Goal: Task Accomplishment & Management: Manage account settings

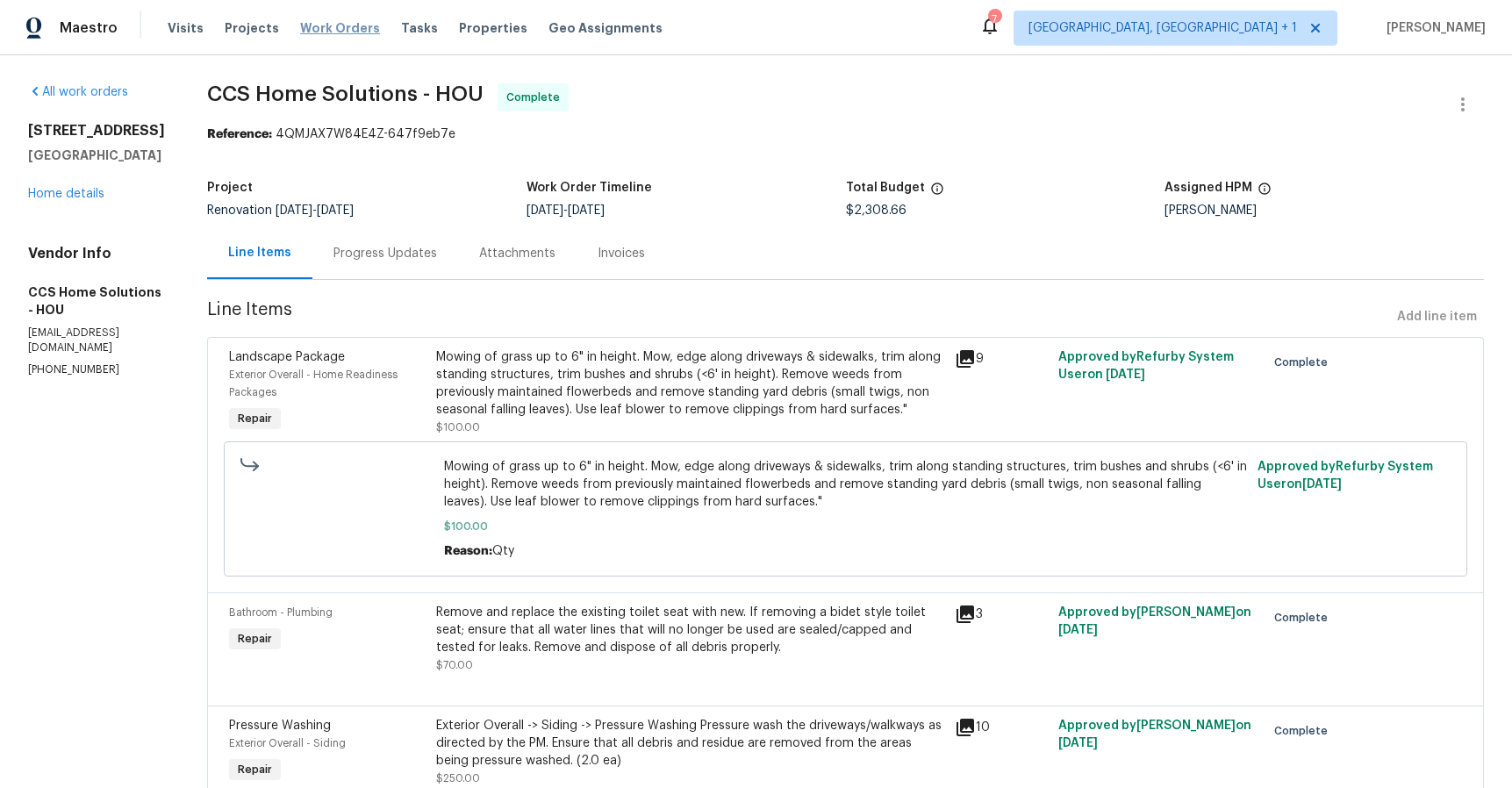
click at [322, 22] on span "Work Orders" at bounding box center [339, 28] width 80 height 17
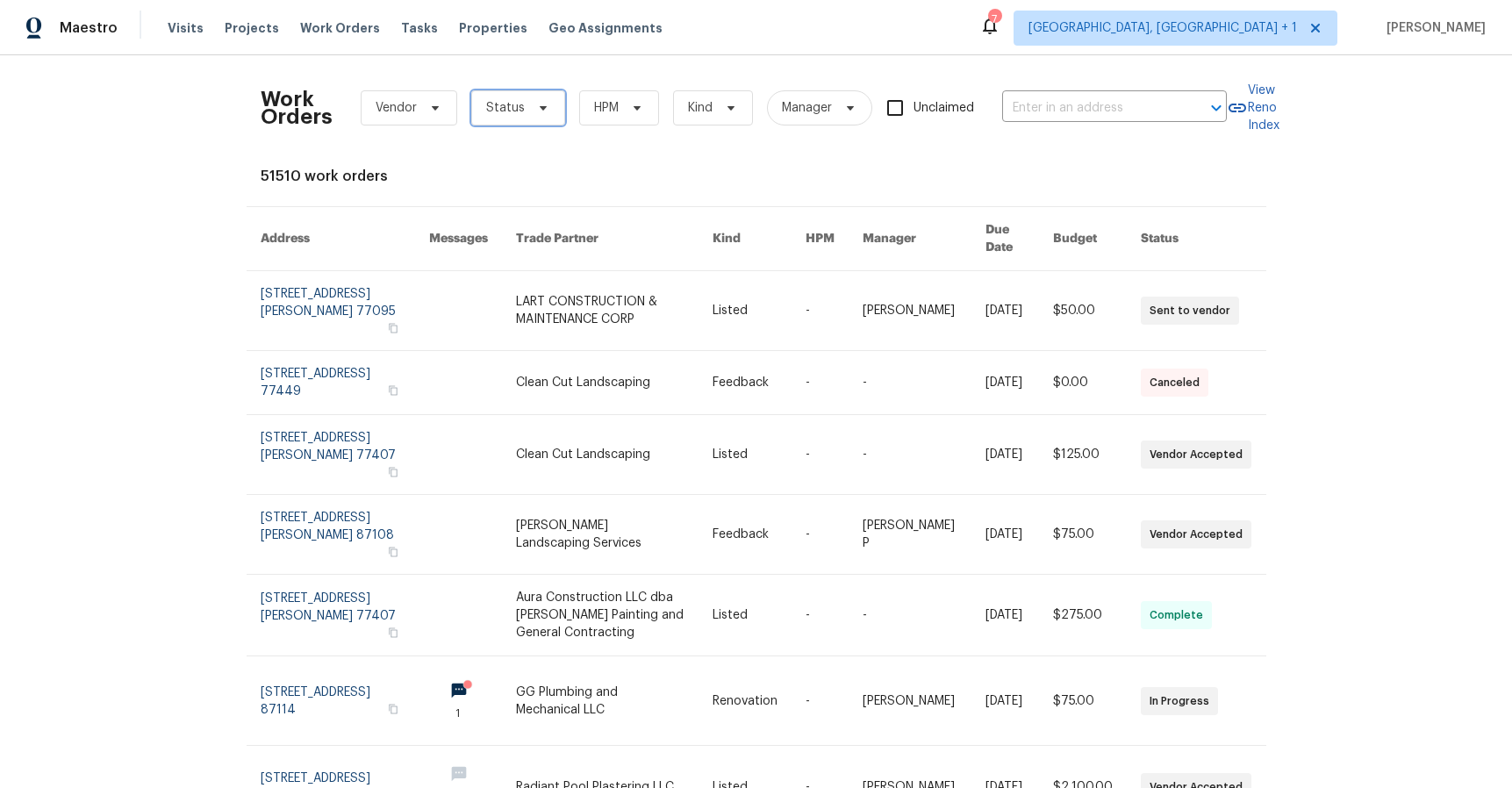
click at [542, 107] on span "Status" at bounding box center [518, 108] width 94 height 35
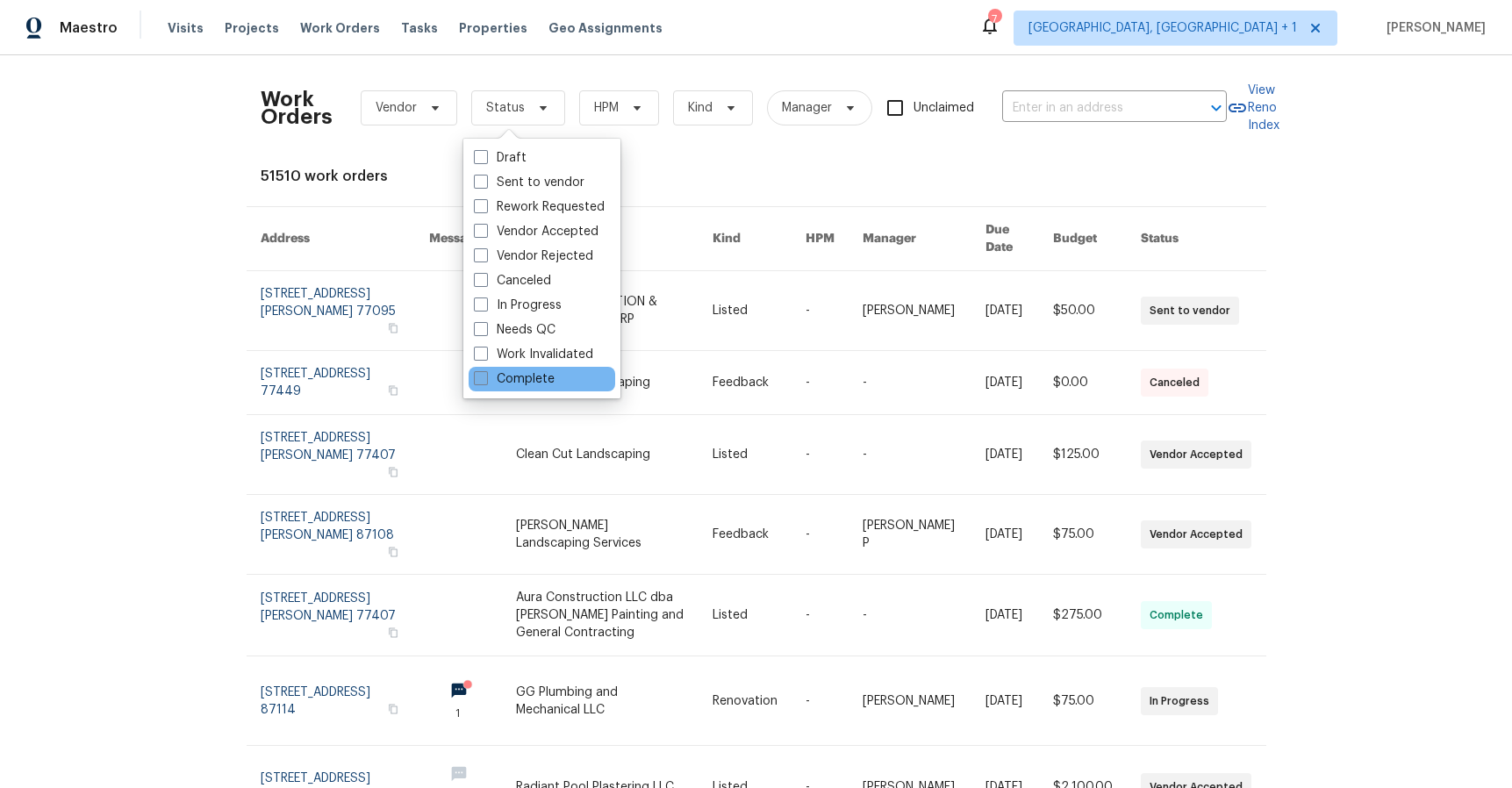
click at [524, 377] on label "Complete" at bounding box center [514, 379] width 81 height 17
click at [485, 377] on input "Complete" at bounding box center [479, 376] width 11 height 11
checkbox input "true"
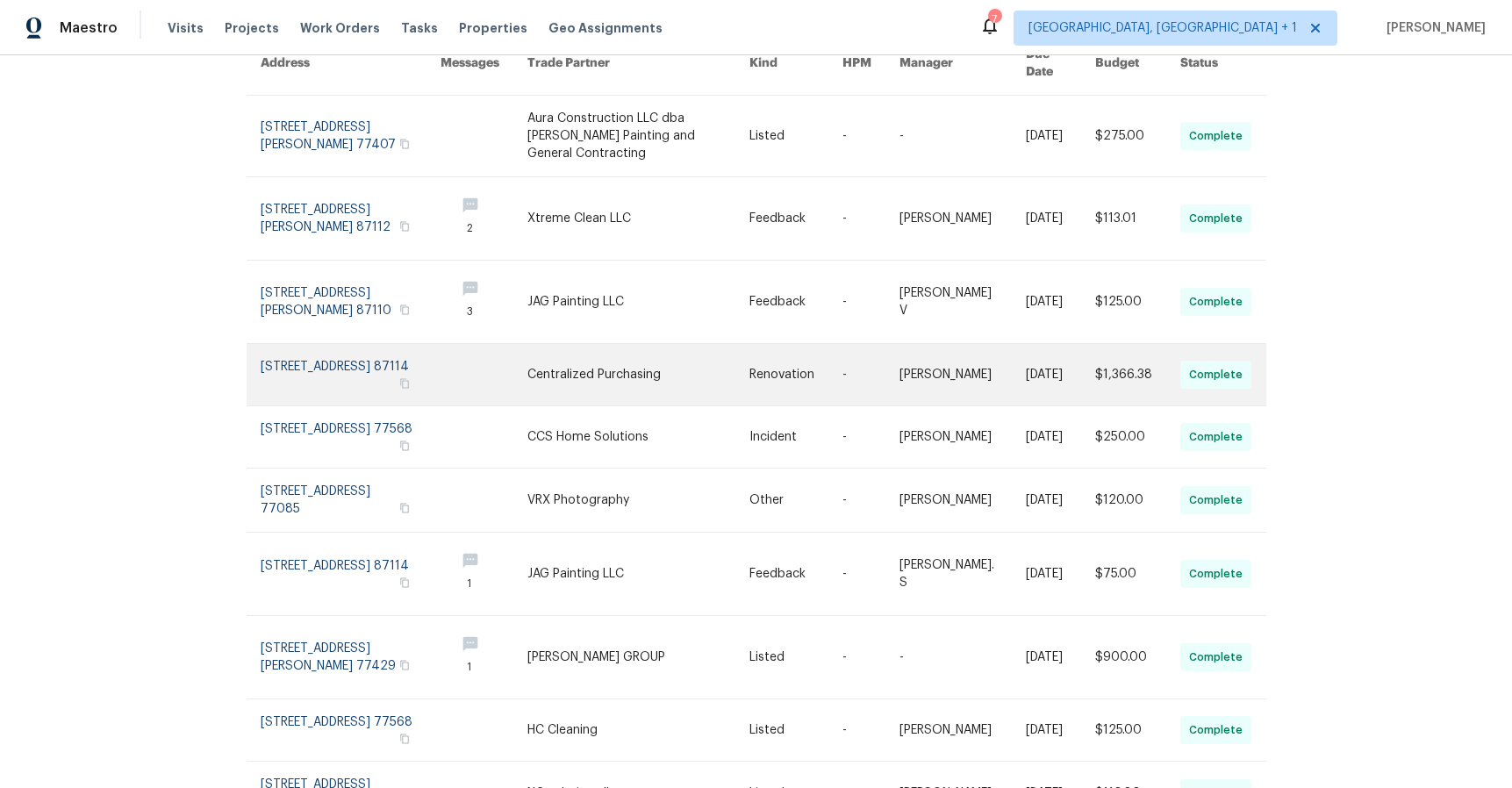
scroll to position [272, 0]
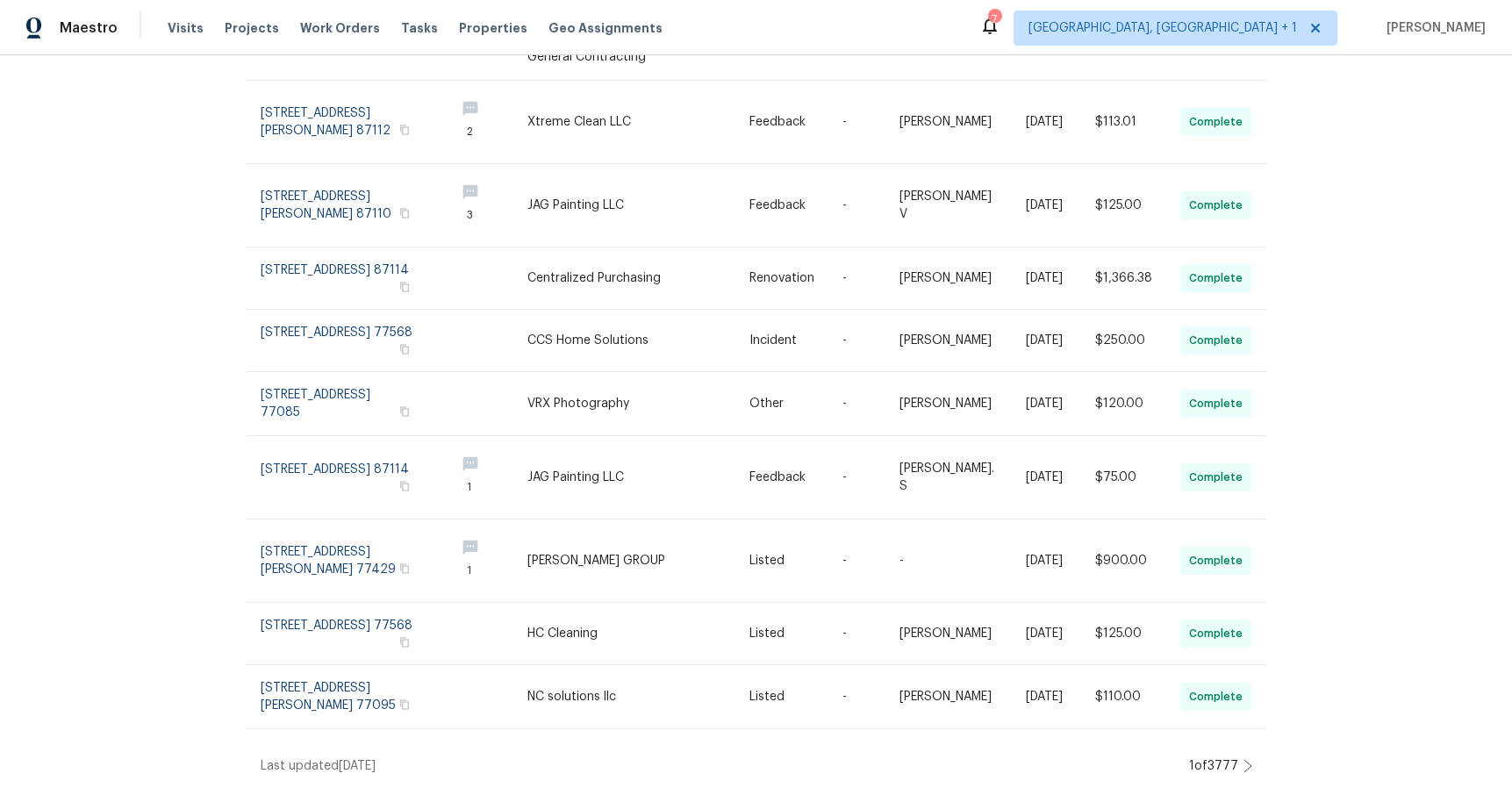
click at [1244, 759] on icon at bounding box center [1248, 766] width 9 height 14
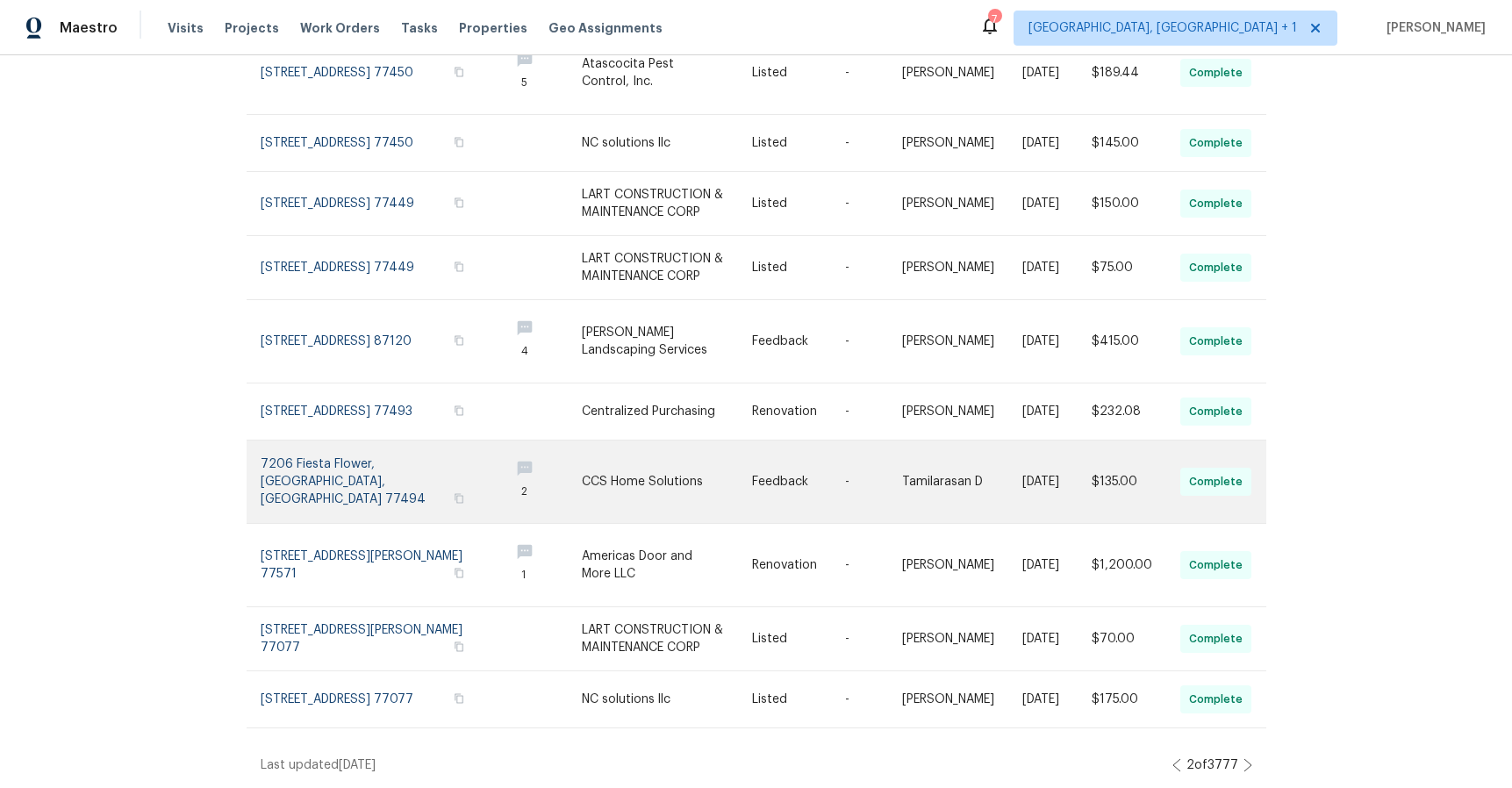
scroll to position [235, 0]
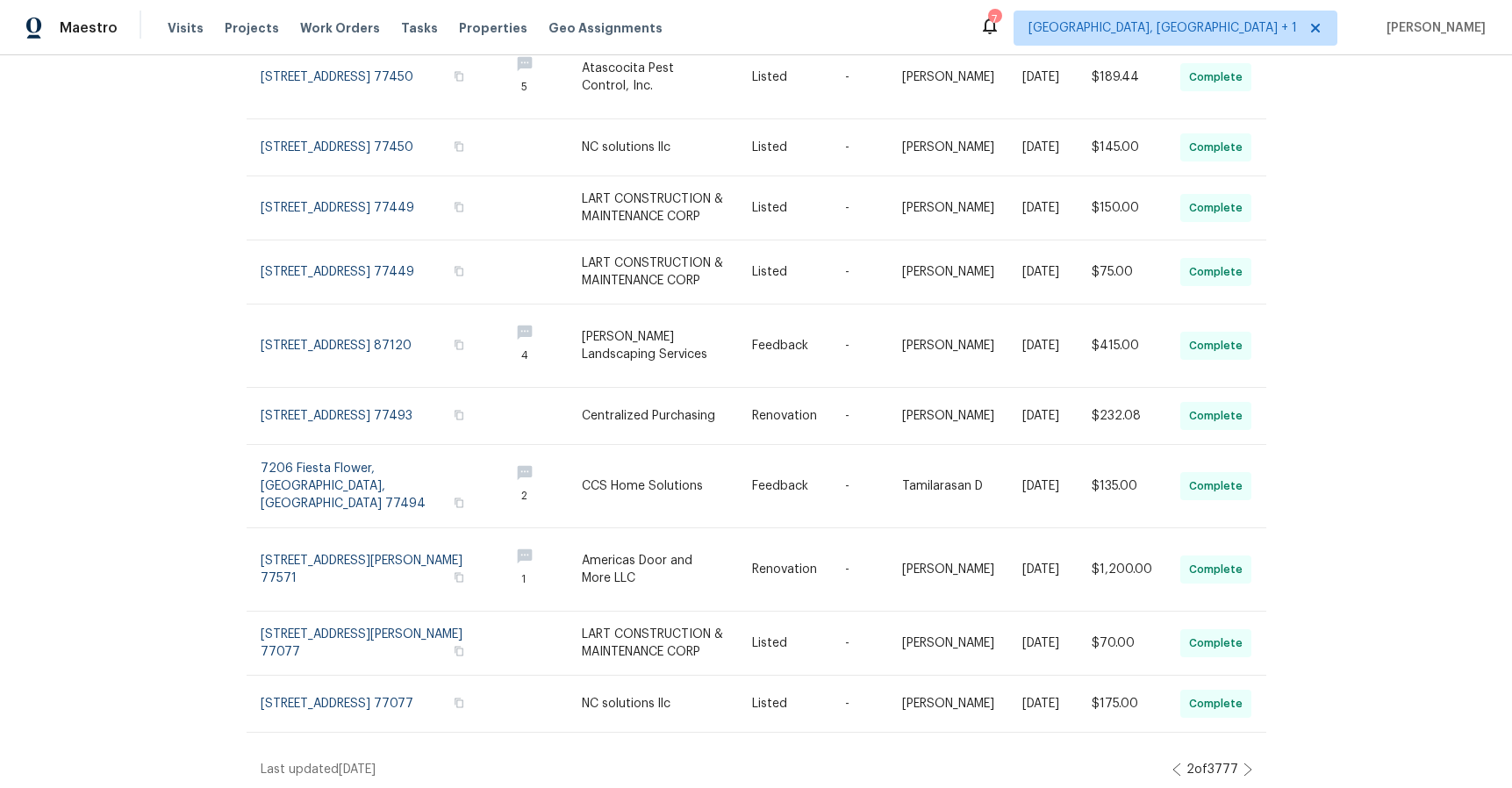
click at [1244, 764] on icon at bounding box center [1248, 770] width 9 height 14
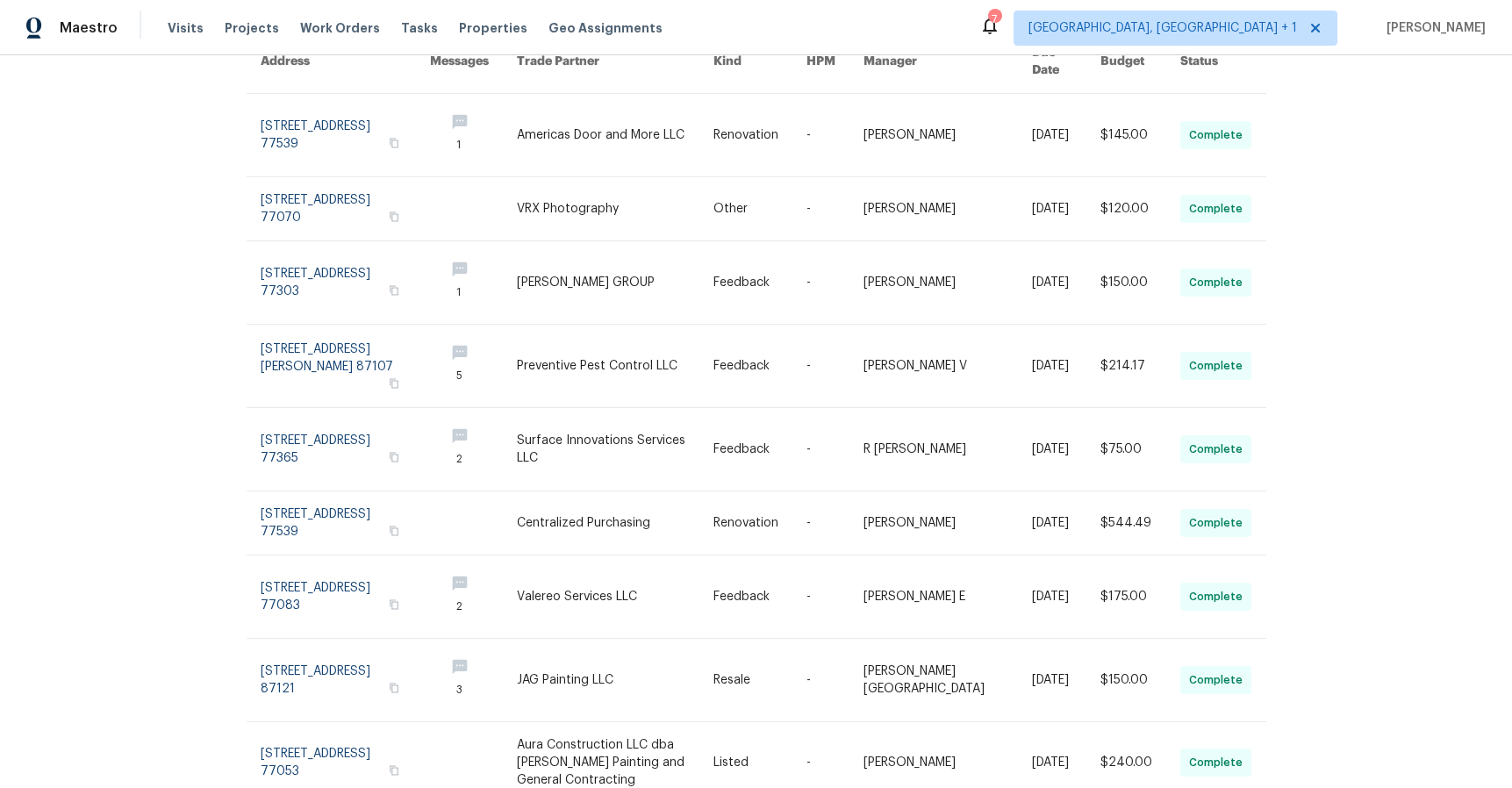
scroll to position [346, 0]
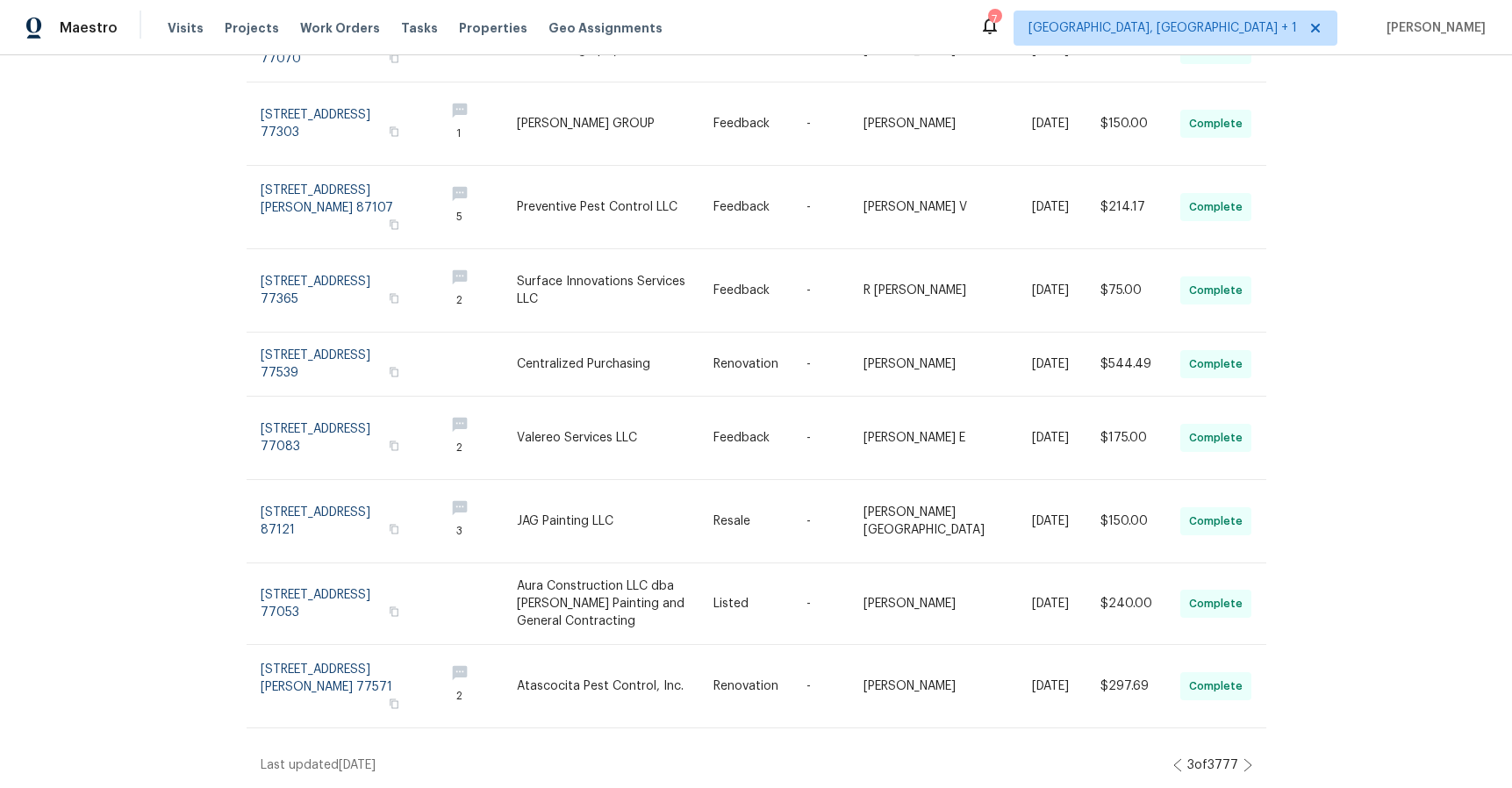
click at [1244, 759] on icon at bounding box center [1248, 765] width 9 height 14
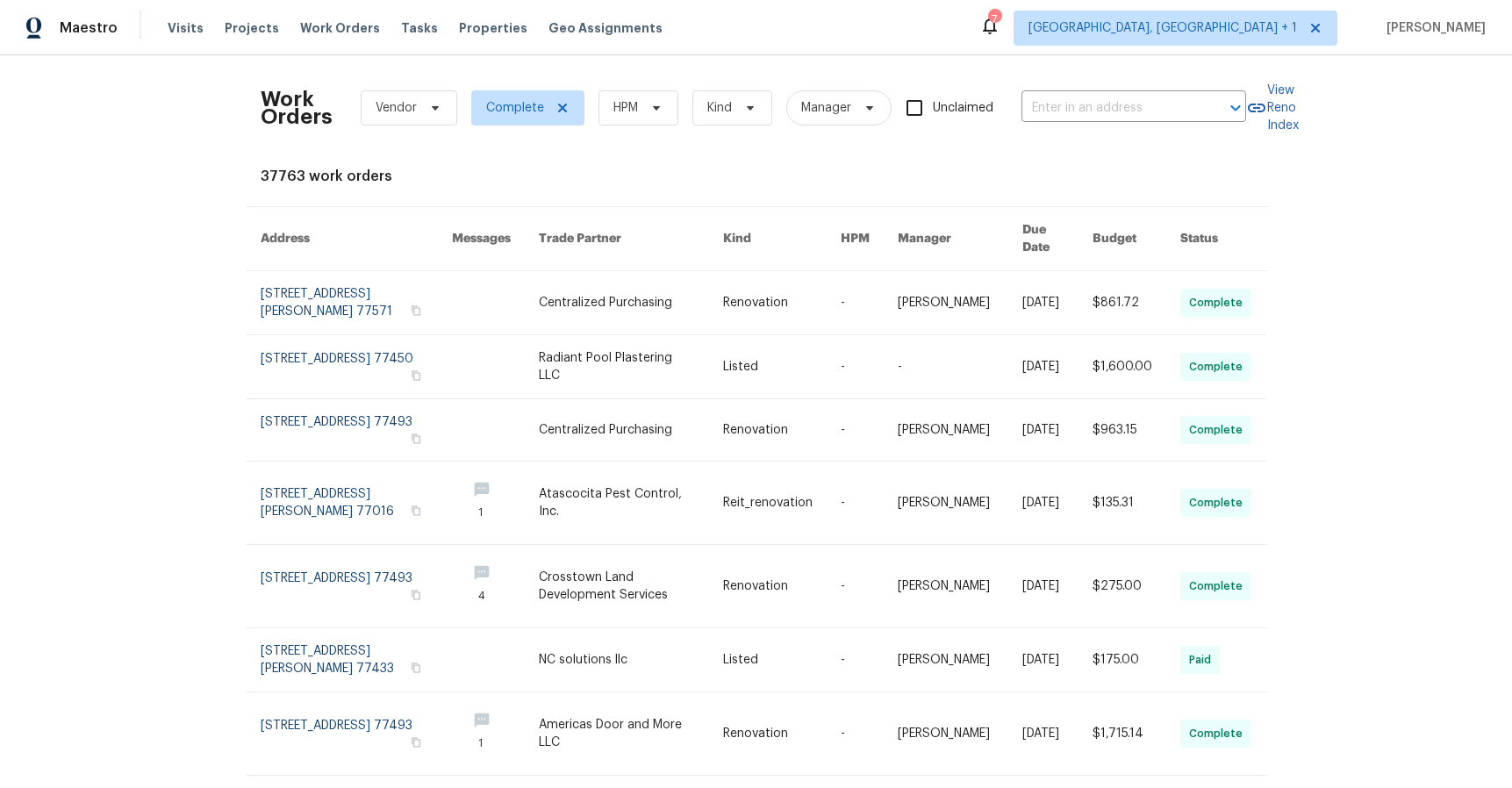
scroll to position [273, 0]
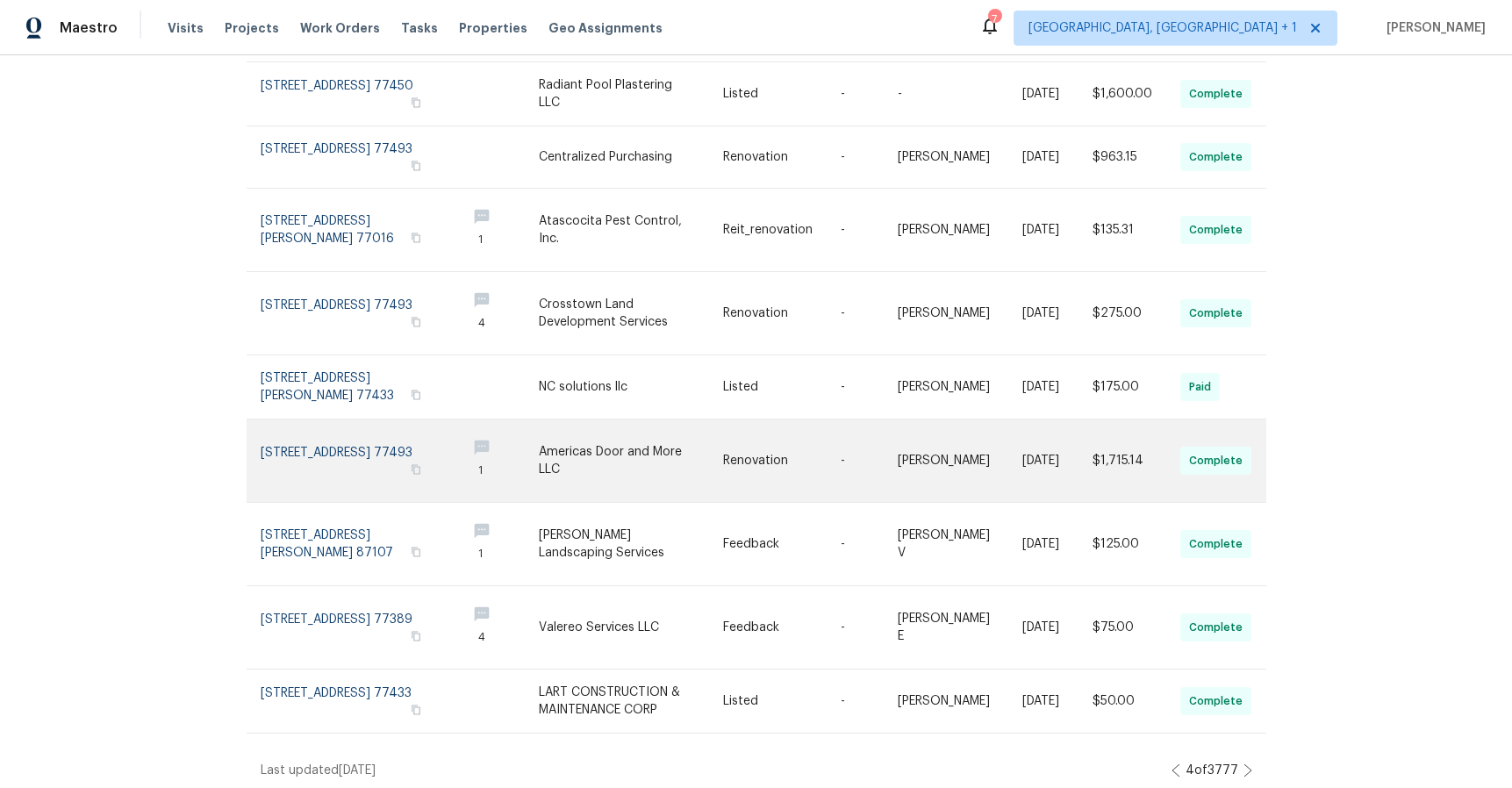
click at [1113, 447] on link at bounding box center [1135, 461] width 87 height 83
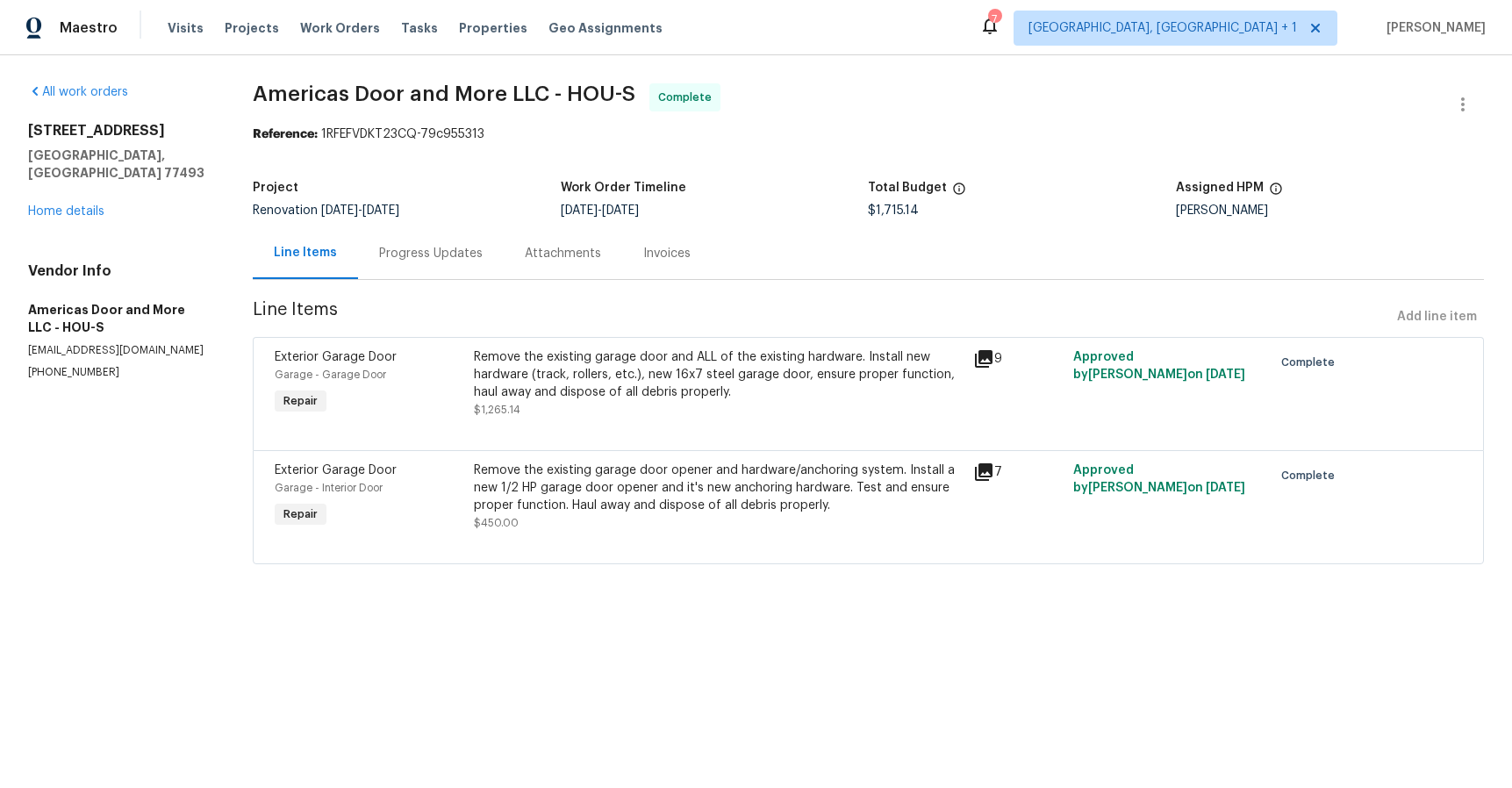
click at [983, 358] on icon at bounding box center [983, 359] width 17 height 17
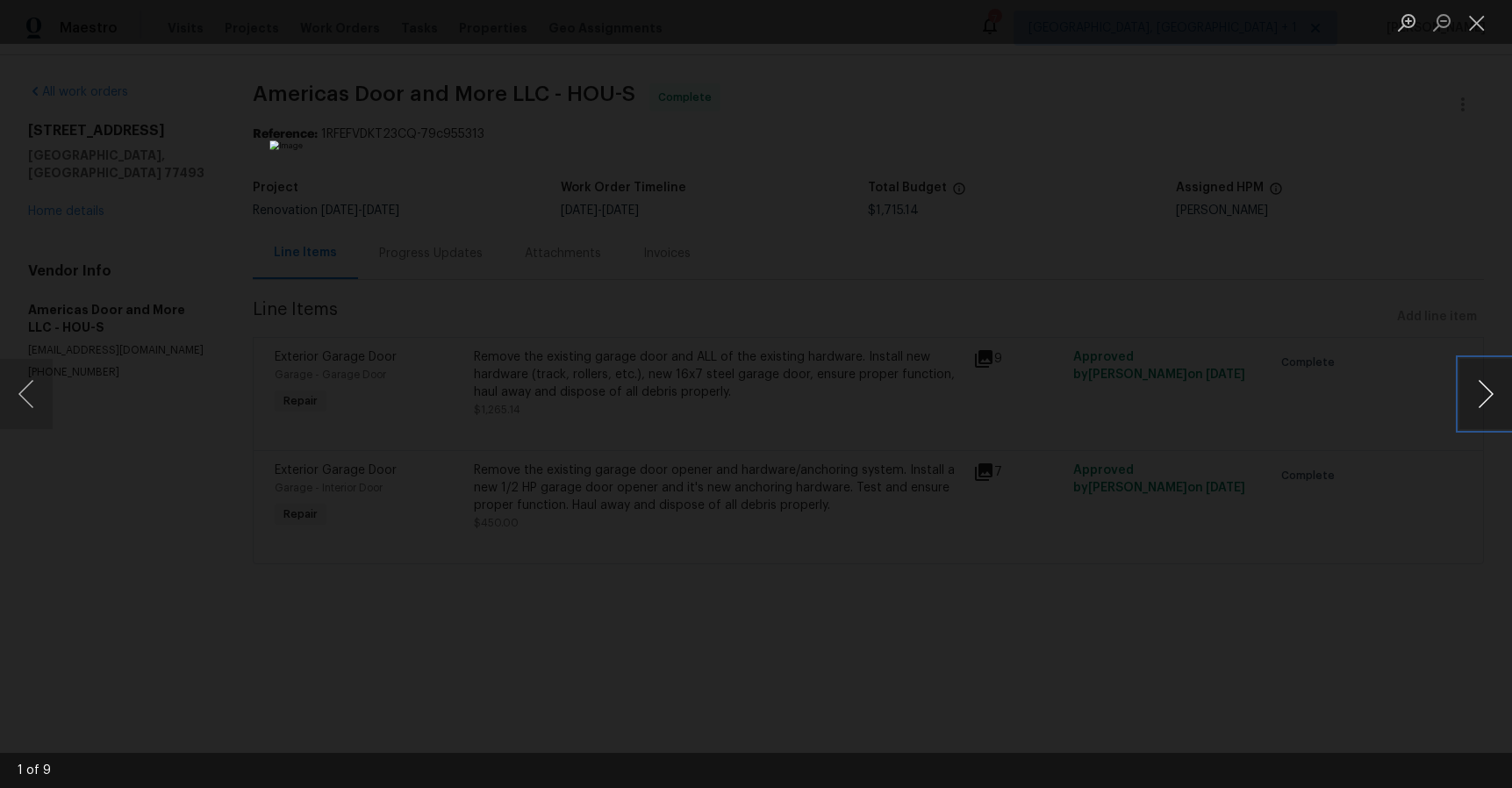
click at [1484, 379] on button "Next image" at bounding box center [1484, 394] width 52 height 70
click at [1484, 378] on button "Next image" at bounding box center [1484, 394] width 52 height 70
click at [1476, 33] on button "Close lightbox" at bounding box center [1476, 22] width 35 height 30
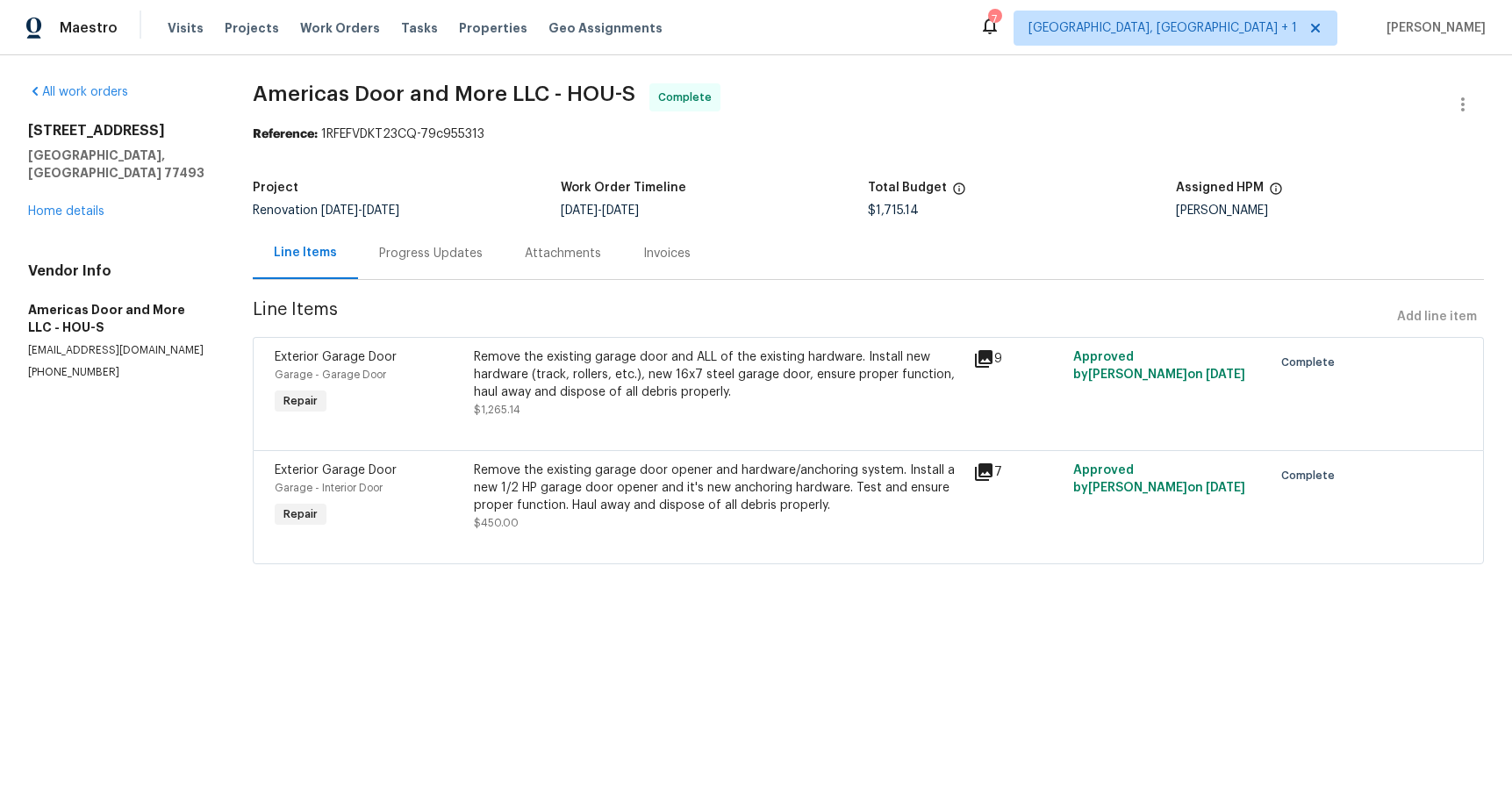
click at [975, 470] on icon at bounding box center [983, 472] width 17 height 17
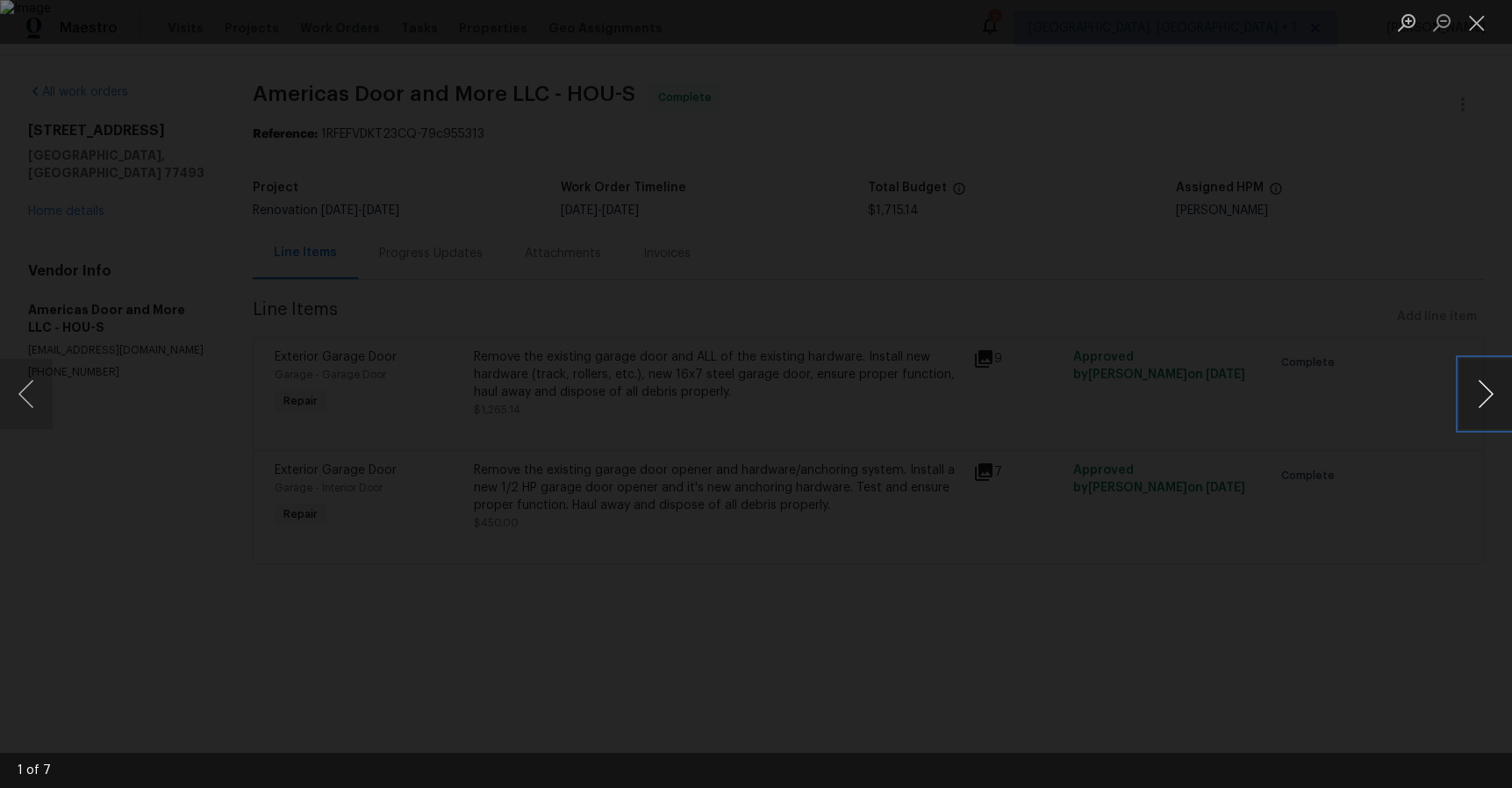
click at [1478, 396] on button "Next image" at bounding box center [1484, 394] width 52 height 70
click at [1481, 21] on button "Close lightbox" at bounding box center [1476, 22] width 35 height 30
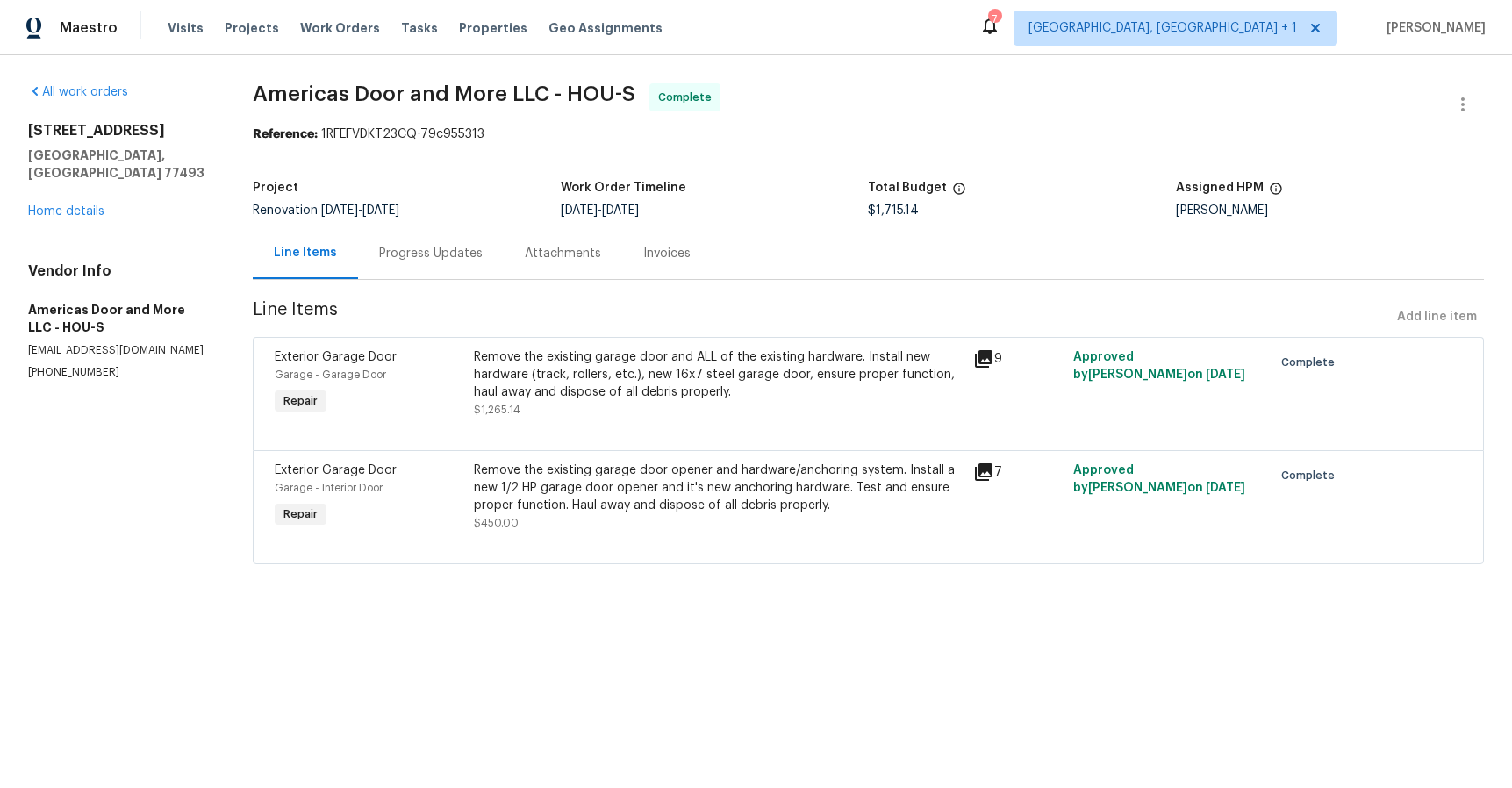
click at [50, 130] on h2 "[STREET_ADDRESS]" at bounding box center [119, 131] width 183 height 17
drag, startPoint x: 50, startPoint y: 130, endPoint x: 88, endPoint y: 152, distance: 43.9
click at [88, 152] on div "[STREET_ADDRESS]" at bounding box center [119, 152] width 183 height 60
copy div "[STREET_ADDRESS]"
click at [65, 205] on link "Home details" at bounding box center [66, 211] width 76 height 12
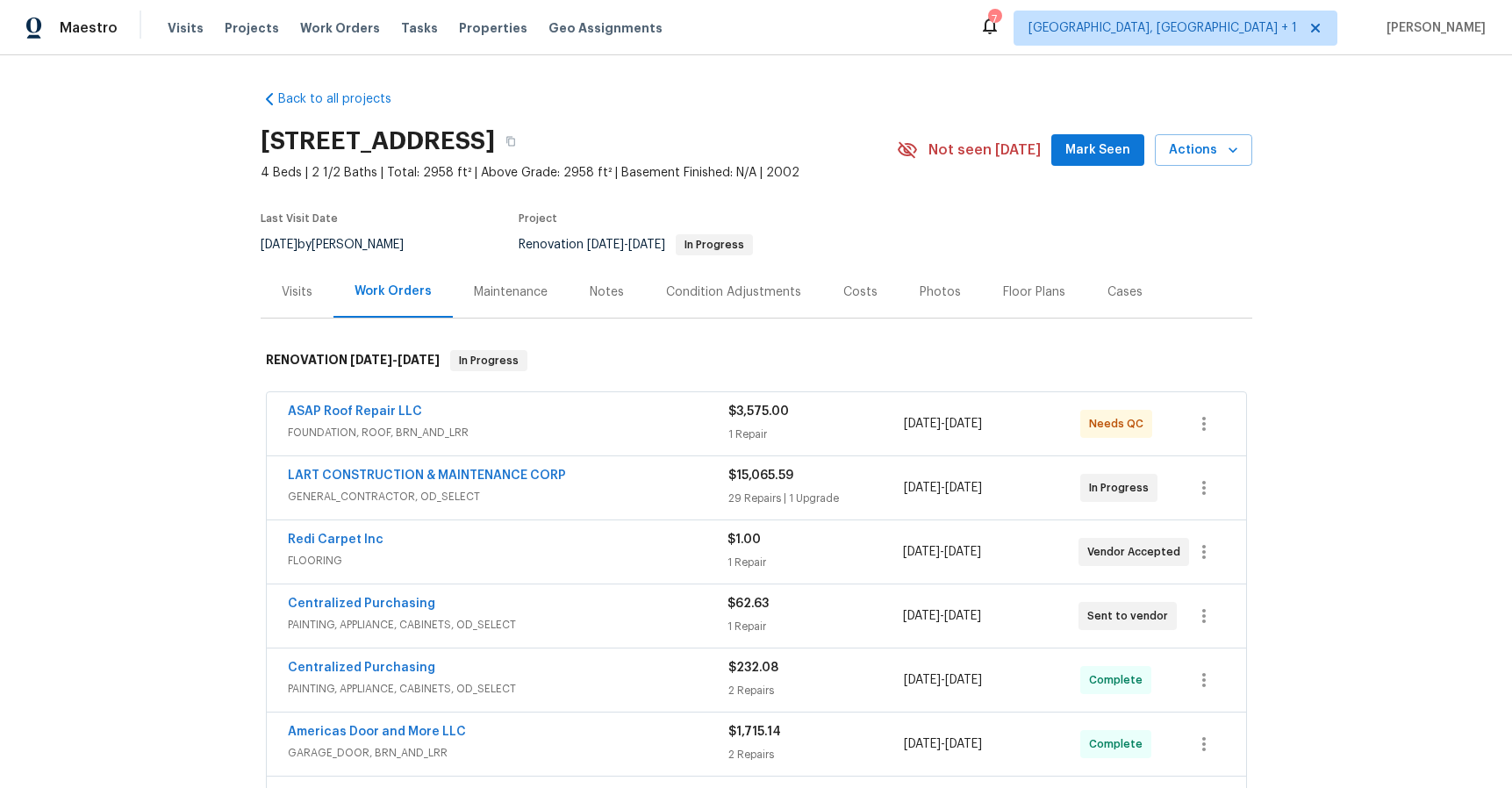
click at [289, 293] on div "Visits" at bounding box center [296, 291] width 30 height 17
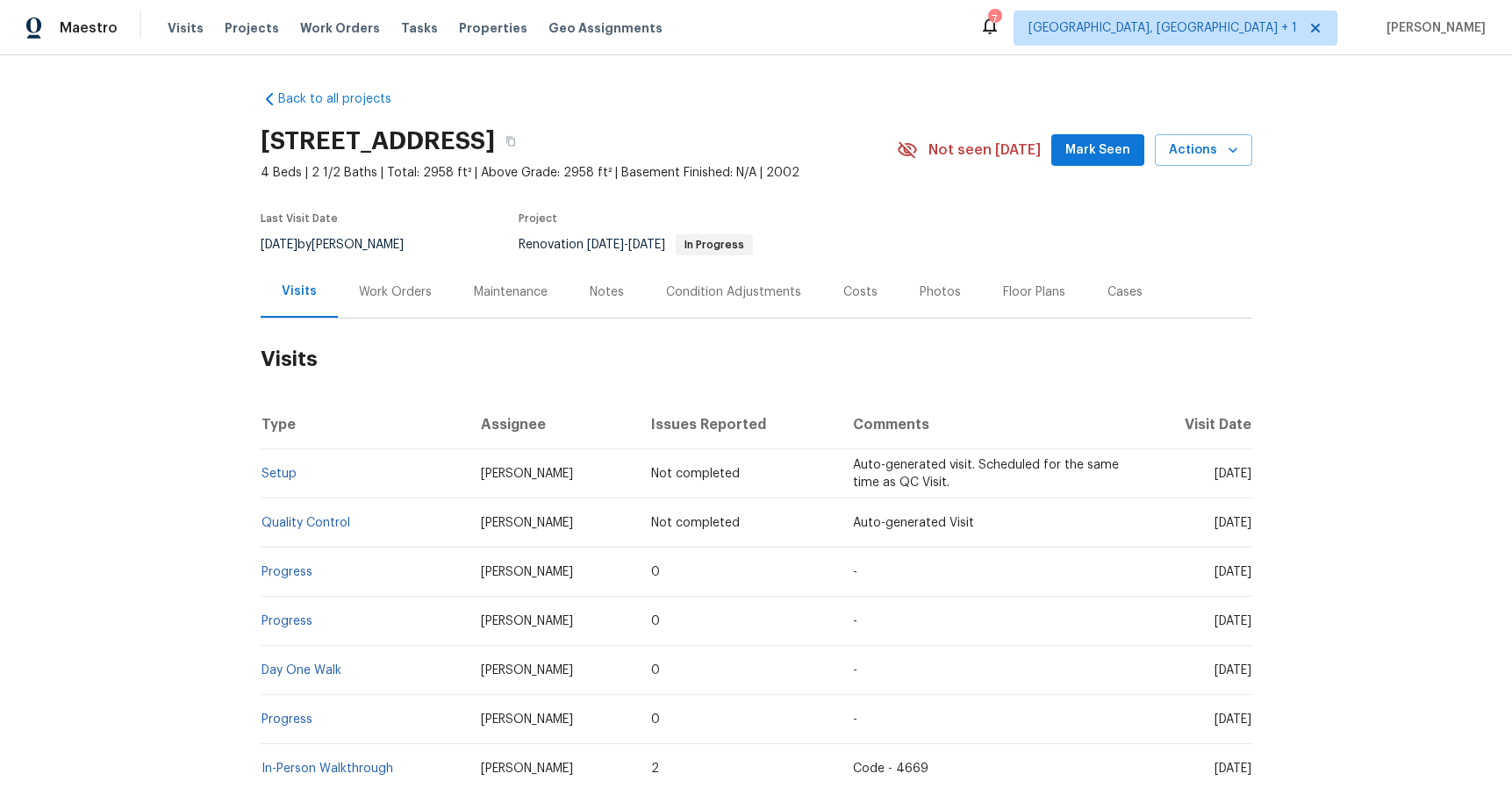
click at [390, 300] on div "Work Orders" at bounding box center [394, 291] width 73 height 17
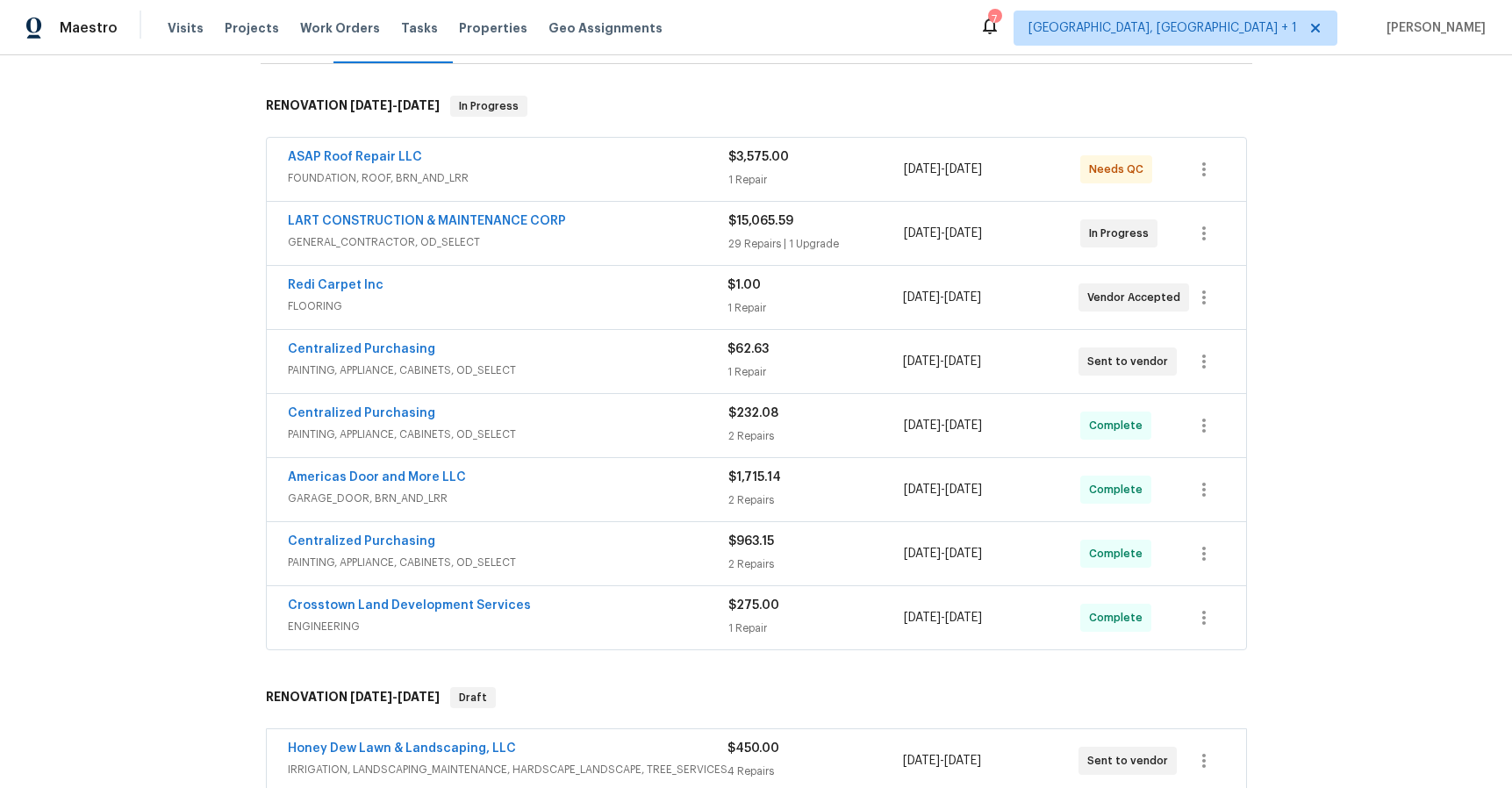
scroll to position [258, 0]
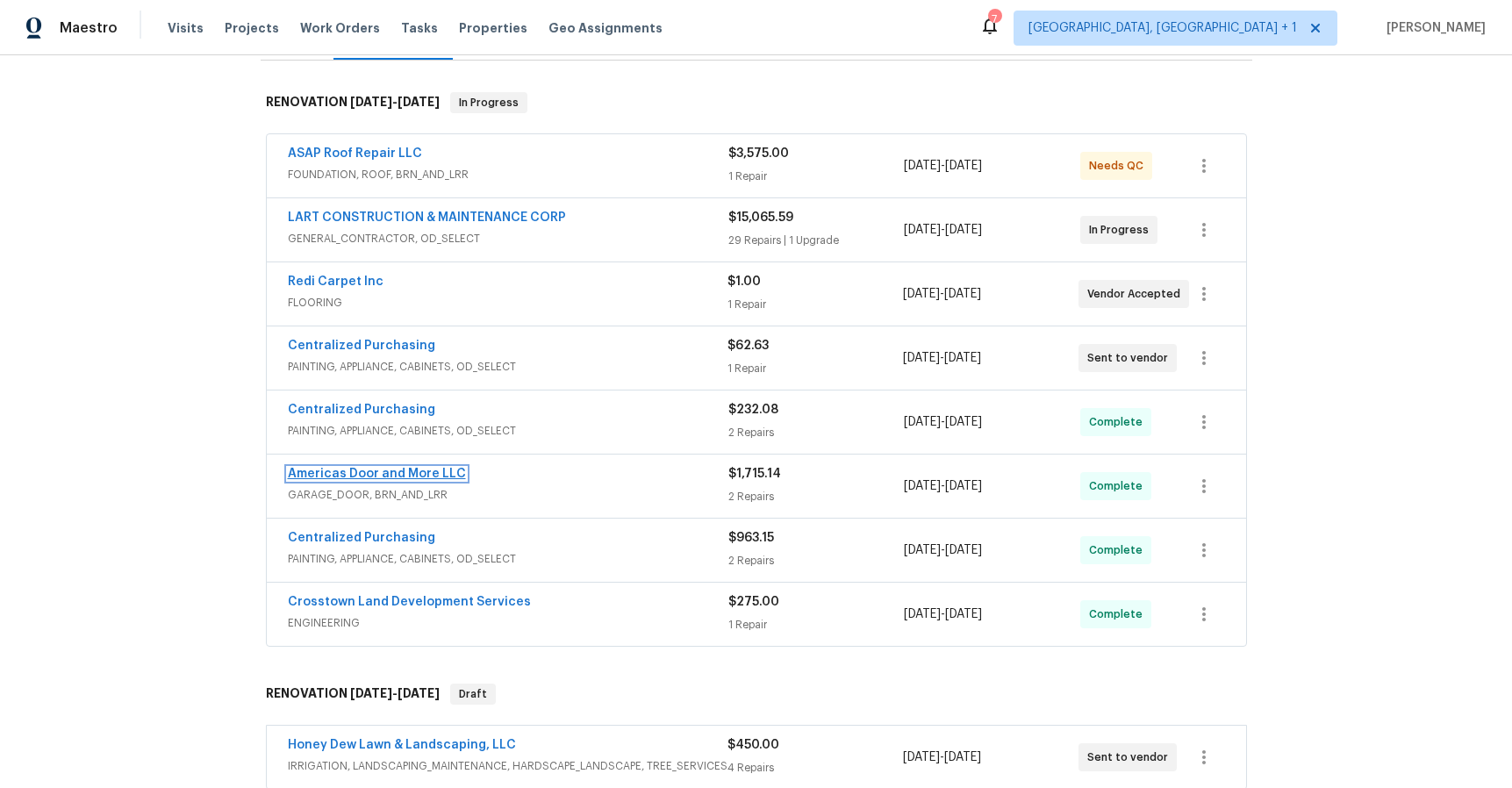
click at [415, 472] on link "Americas Door and More LLC" at bounding box center [377, 474] width 178 height 12
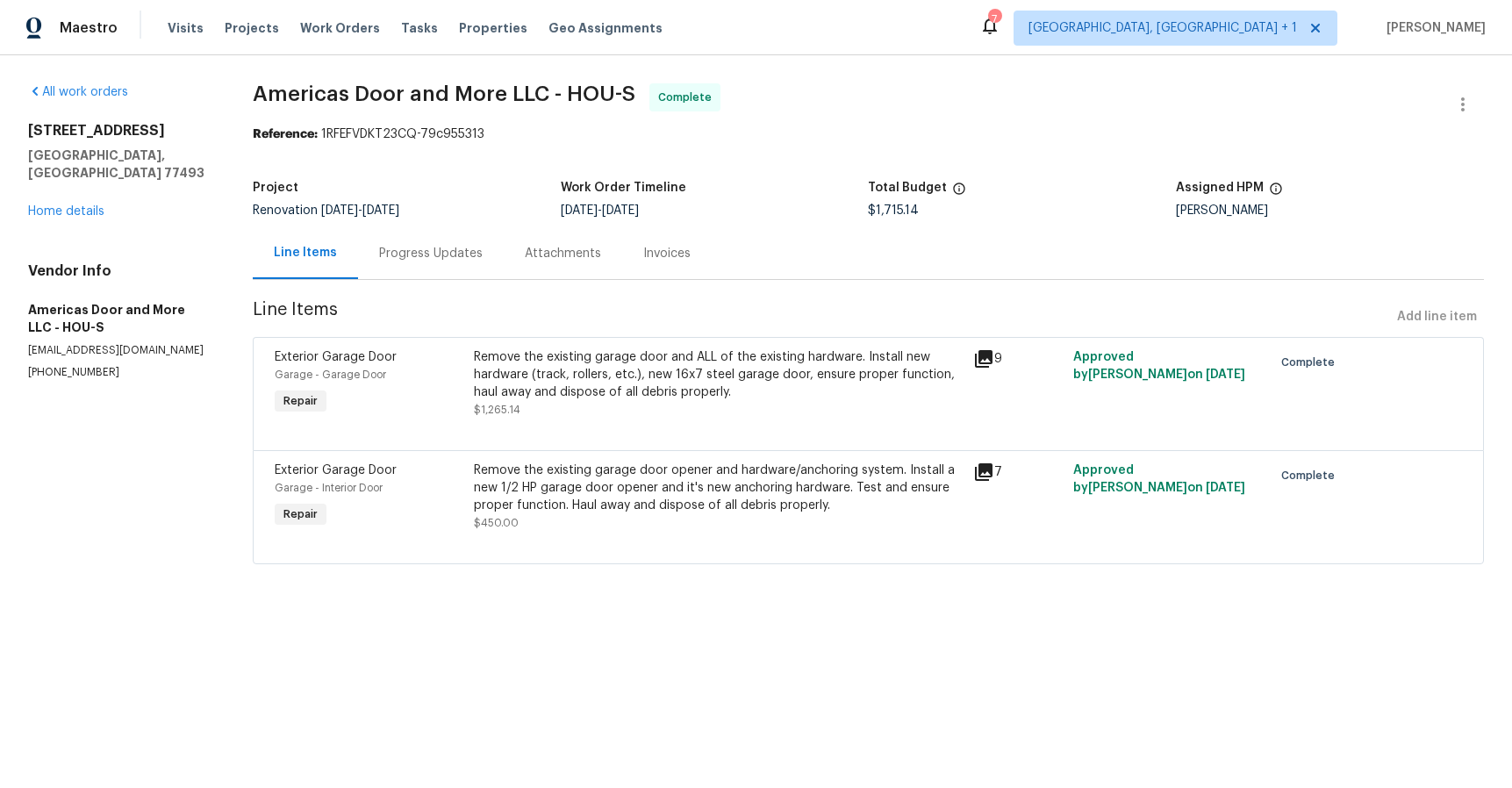
click at [402, 259] on div "Progress Updates" at bounding box center [430, 253] width 104 height 17
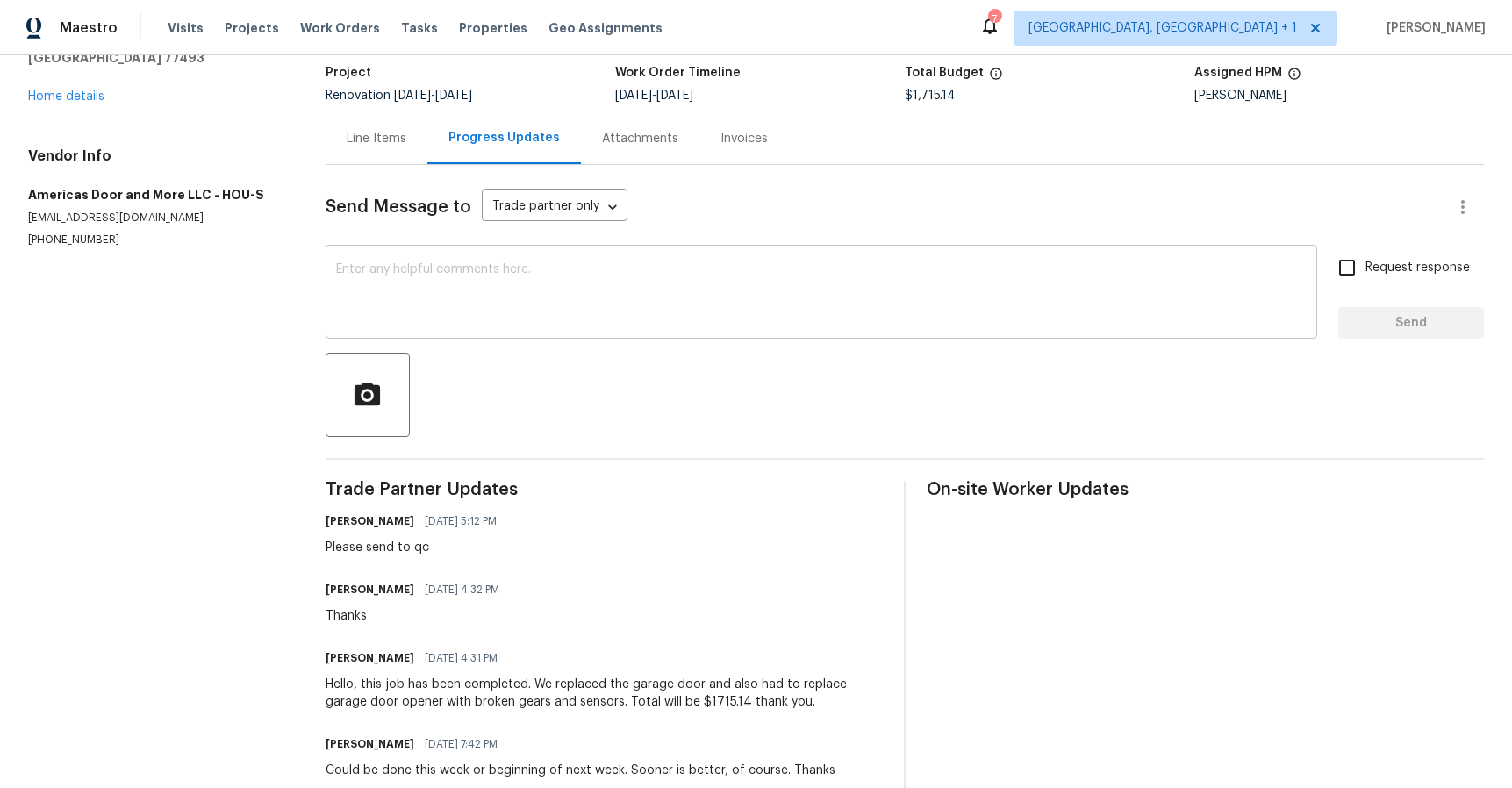
scroll to position [168, 0]
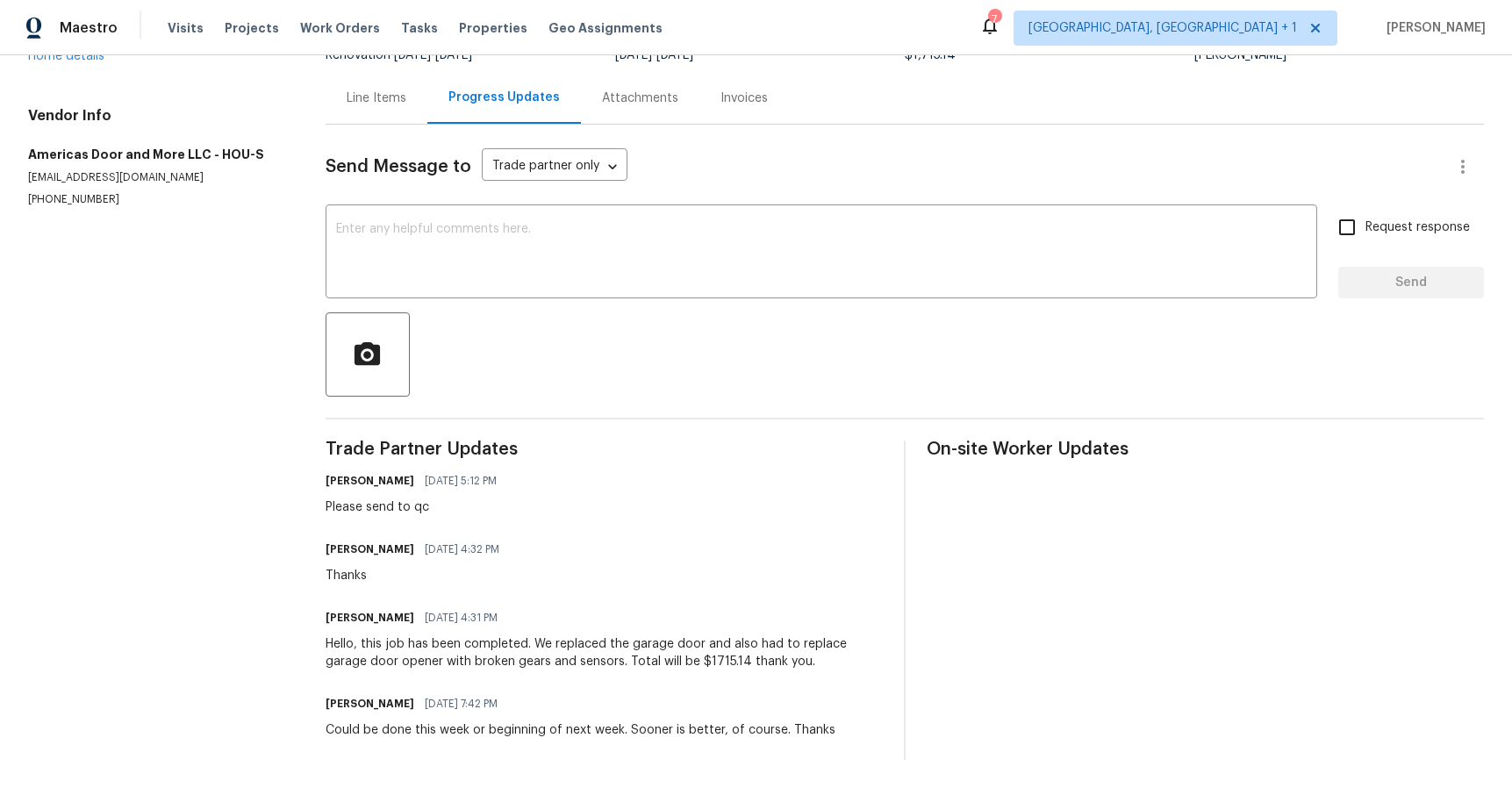
click at [621, 89] on div "Attachments" at bounding box center [640, 97] width 76 height 17
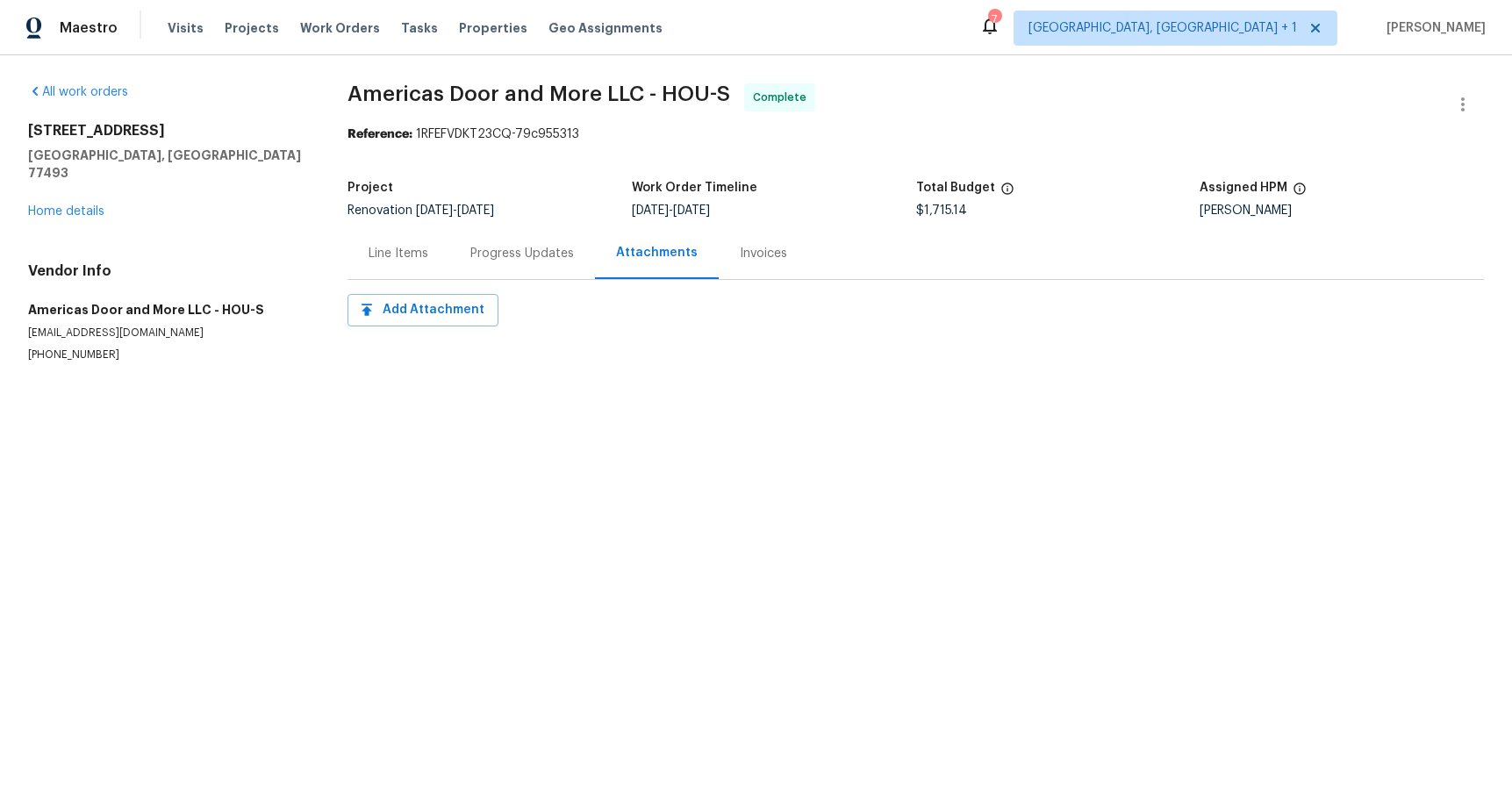
click at [748, 252] on div "Invoices" at bounding box center [764, 253] width 48 height 17
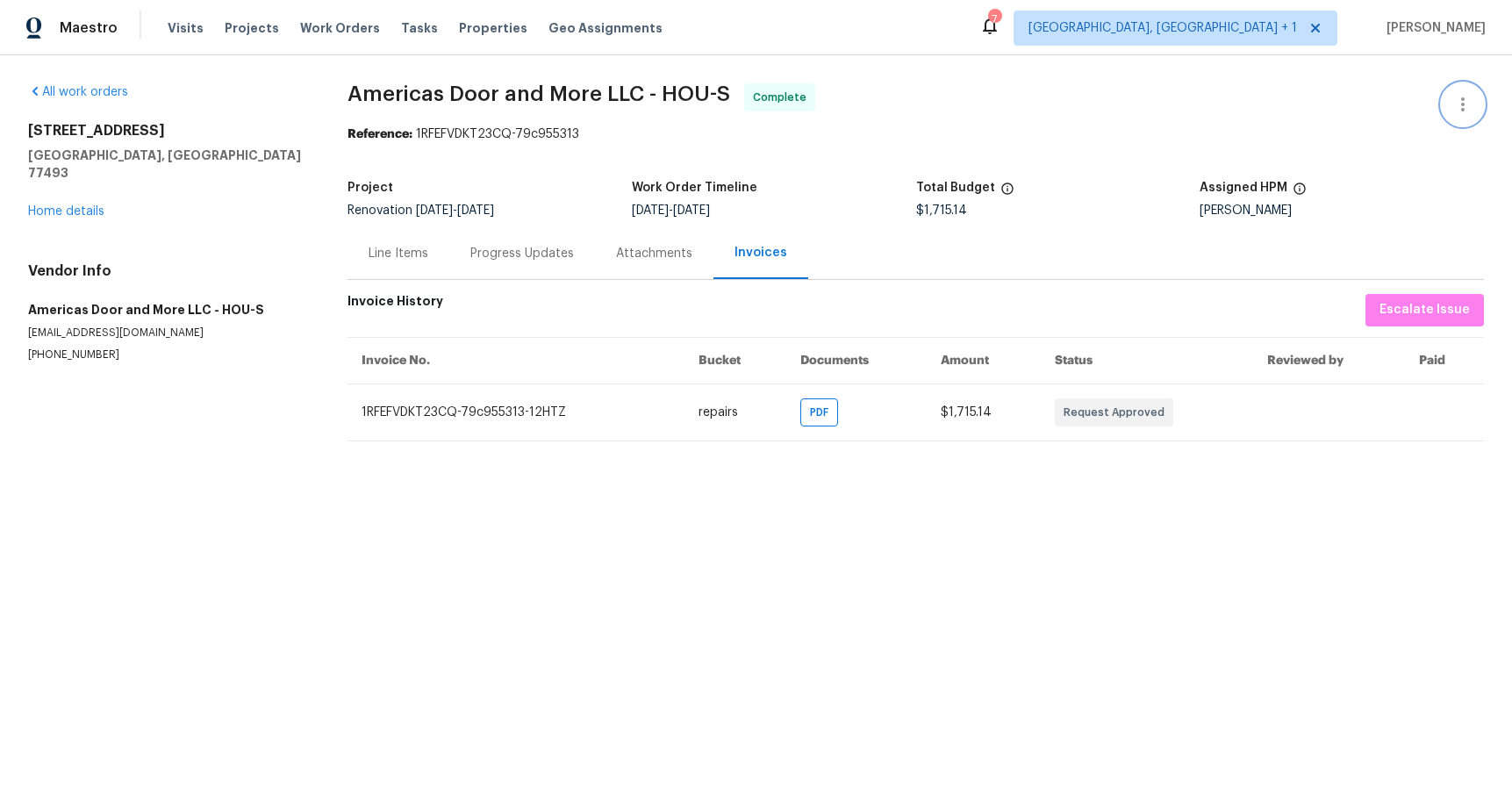
click at [1452, 109] on icon "button" at bounding box center [1462, 104] width 21 height 21
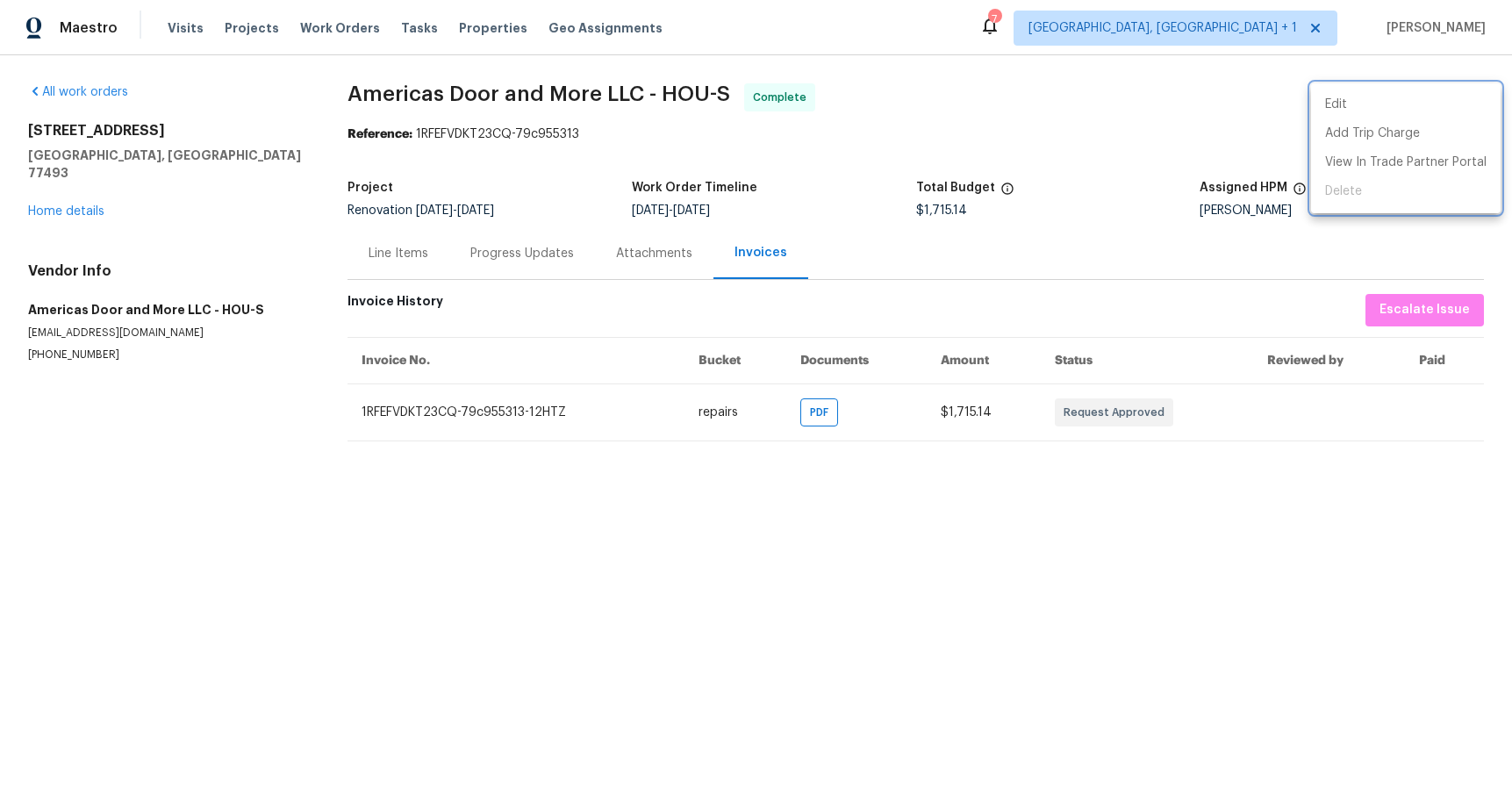
click at [935, 157] on div at bounding box center [756, 394] width 1512 height 788
